Goal: Find specific page/section: Find specific page/section

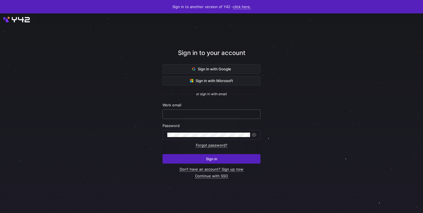
click at [209, 112] on input "text" at bounding box center [211, 114] width 88 height 4
click at [0, 213] on com-1password-button at bounding box center [0, 213] width 0 height 0
type input "[EMAIL_ADDRESS][DOMAIN_NAME]"
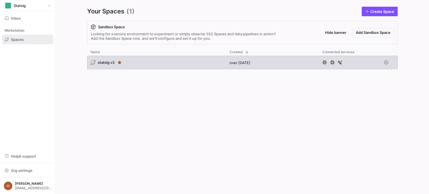
click at [105, 61] on span "statsig v3" at bounding box center [106, 62] width 17 height 4
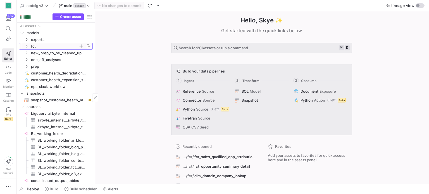
click at [25, 46] on icon "Press SPACE to select this row." at bounding box center [27, 45] width 4 height 3
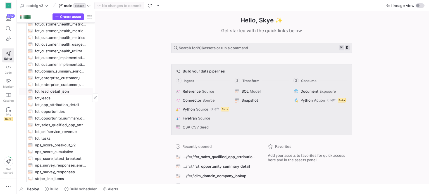
scroll to position [51, 0]
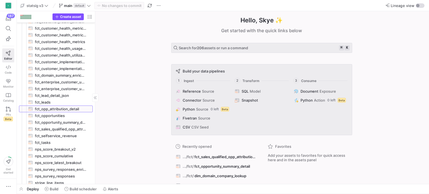
click at [74, 108] on span "fct_opp_attribution_detail​​​​​​​​​​" at bounding box center [60, 109] width 51 height 6
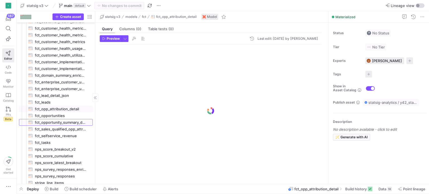
click at [74, 124] on span "fct_opportunity_summary_detail​​​​​​​​​​" at bounding box center [60, 122] width 51 height 6
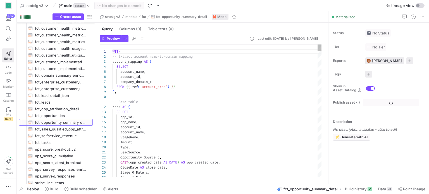
scroll to position [50, 0]
